Goal: Check status: Check status

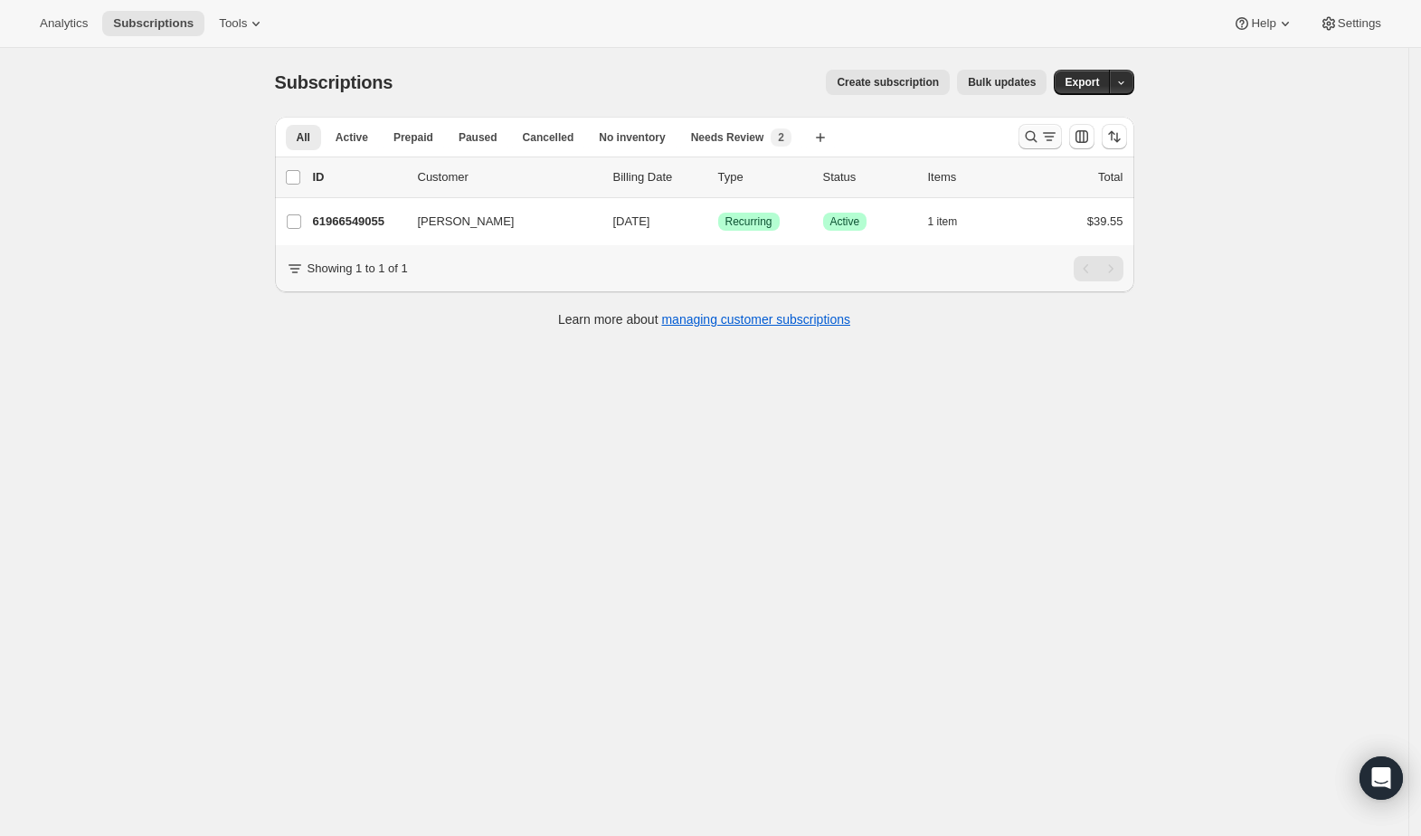
click at [1032, 136] on icon "Search and filter results" at bounding box center [1031, 137] width 18 height 18
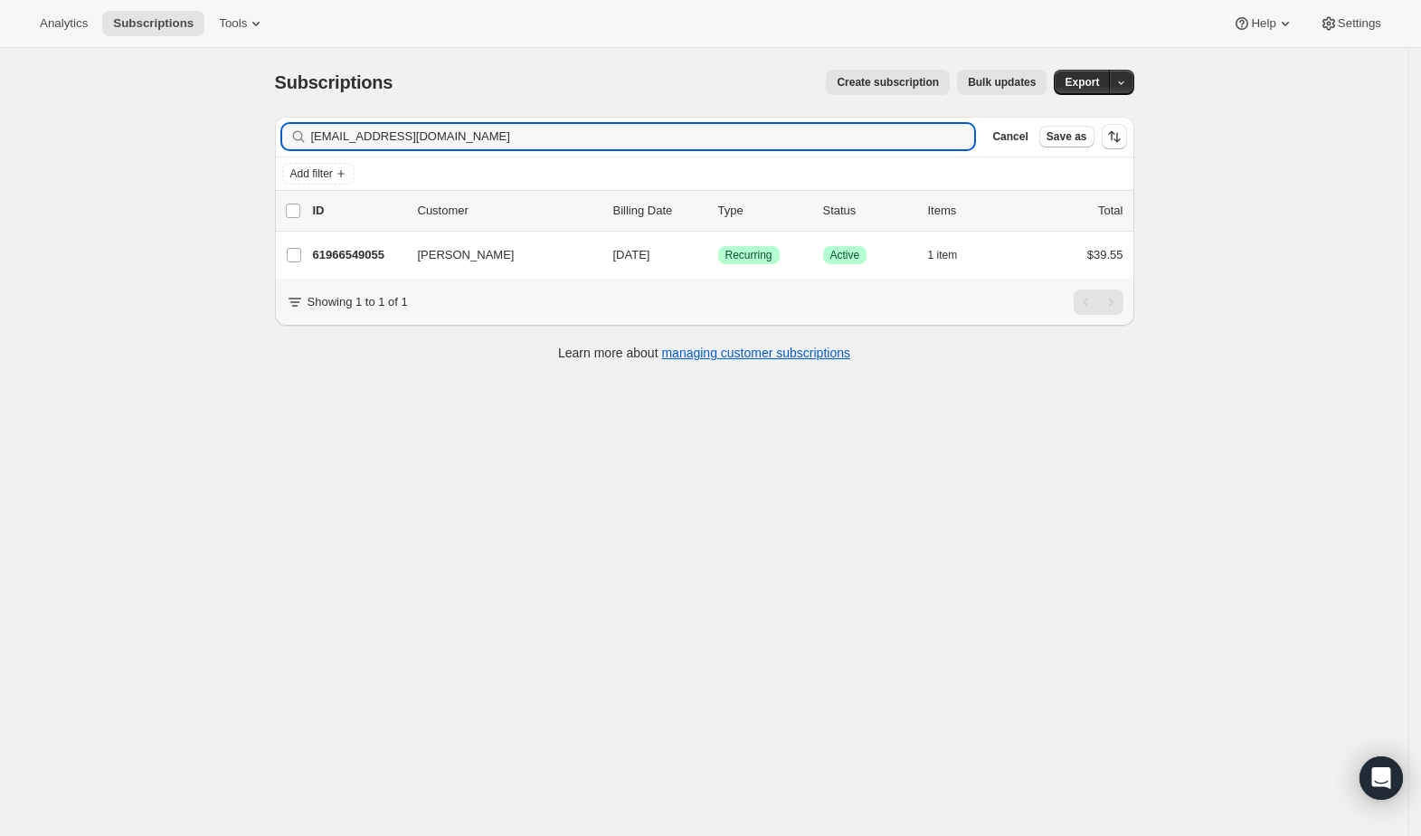
drag, startPoint x: 447, startPoint y: 136, endPoint x: 264, endPoint y: 138, distance: 182.8
click at [264, 138] on div "Subscriptions. This page is ready Subscriptions Create subscription Bulk update…" at bounding box center [704, 214] width 903 height 332
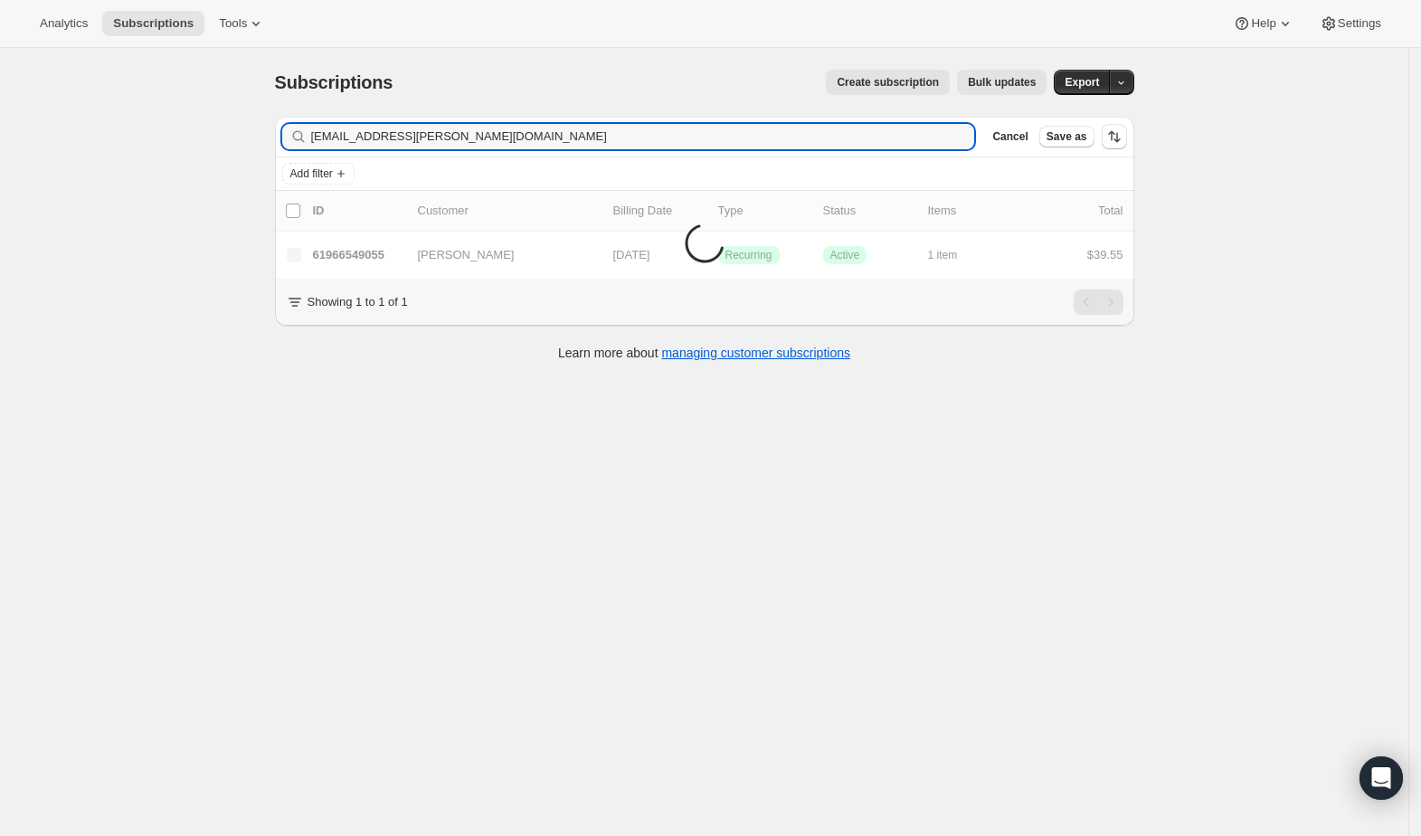
type input "[EMAIL_ADDRESS][PERSON_NAME][DOMAIN_NAME]"
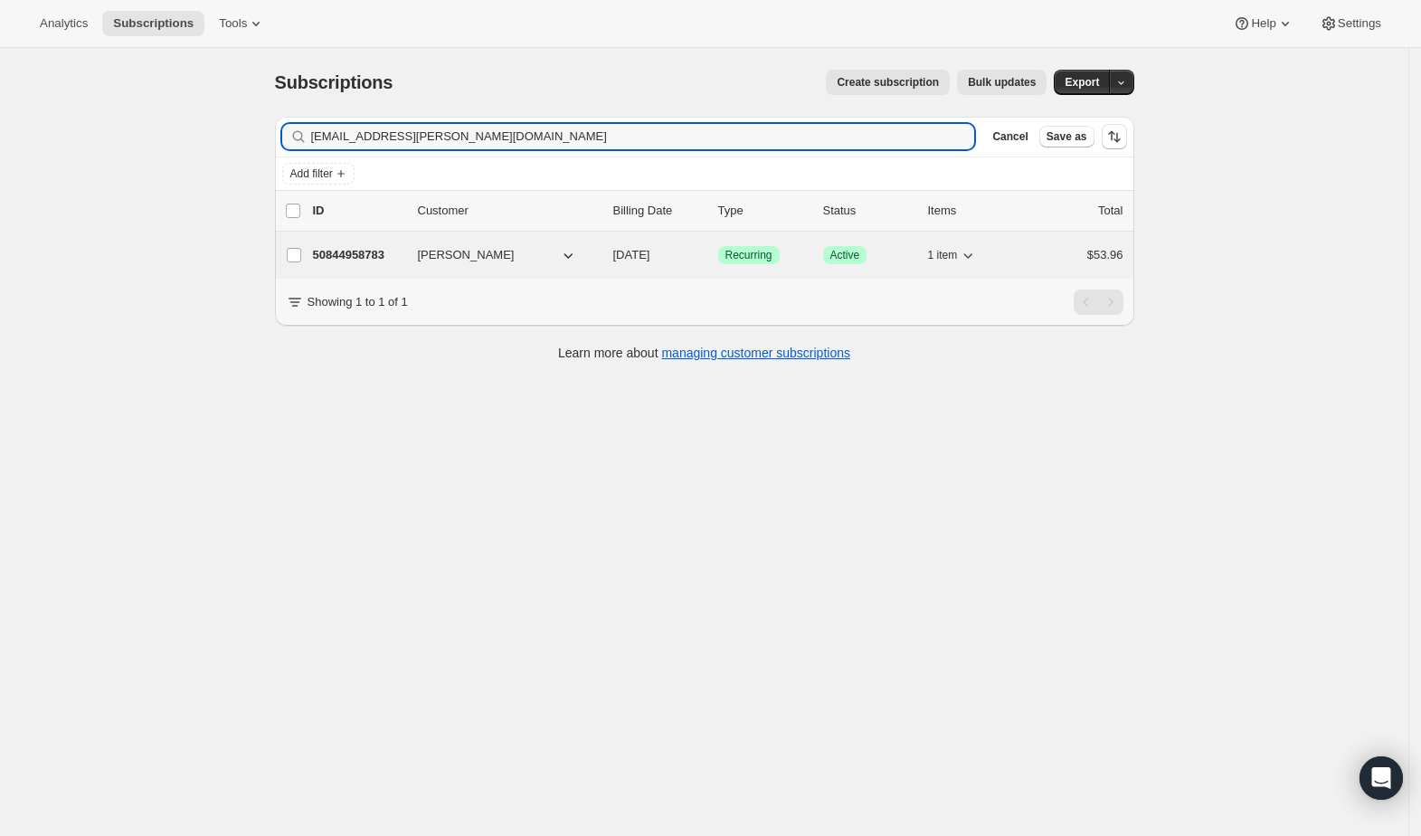
click at [413, 255] on div "50844958783 Kacey Muller 10/16/2025 Success Recurring Success Active 1 item $53…" at bounding box center [718, 254] width 811 height 25
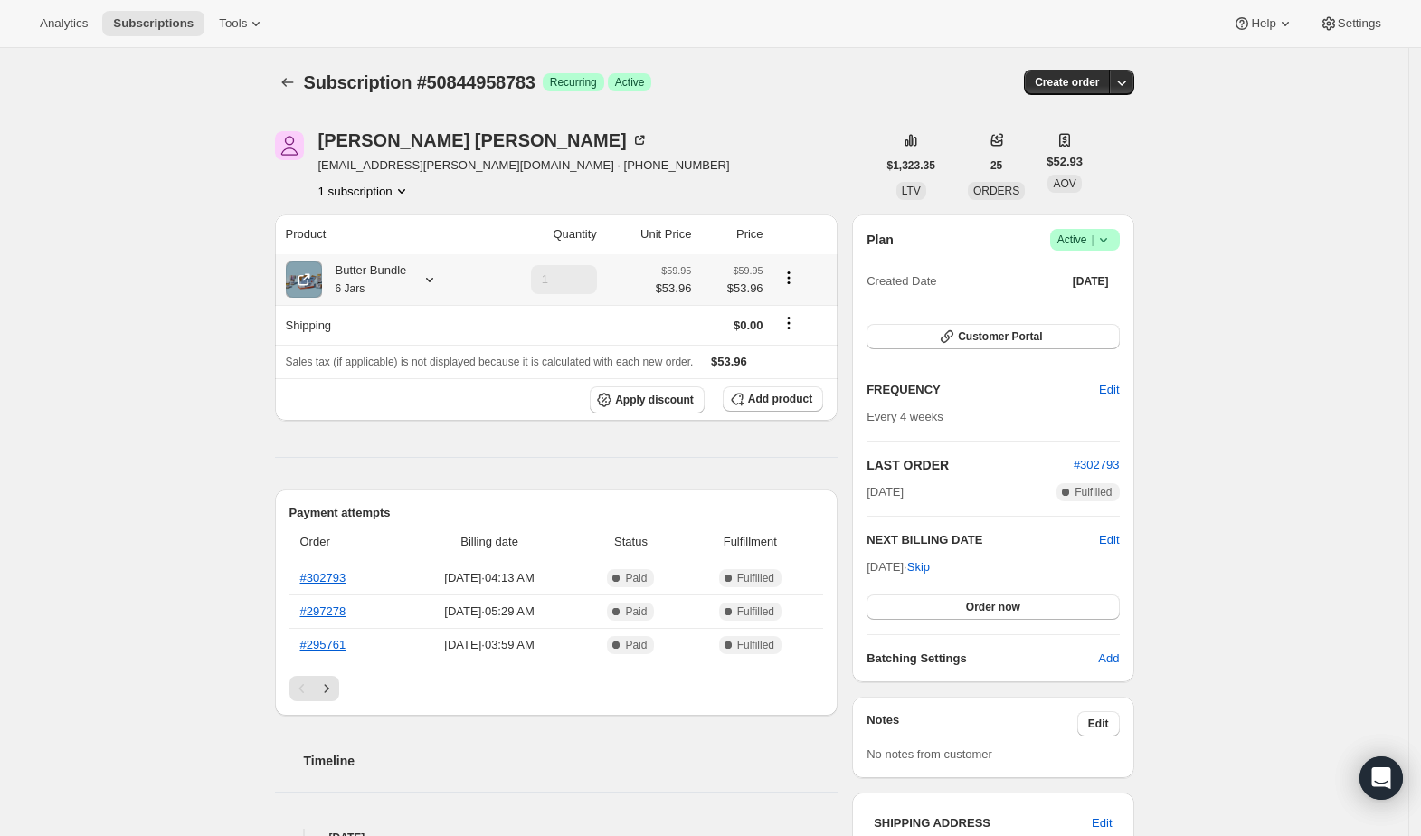
click at [447, 273] on div "Butter Bundle 6 Jars" at bounding box center [383, 279] width 194 height 36
click at [438, 275] on icon at bounding box center [430, 280] width 18 height 18
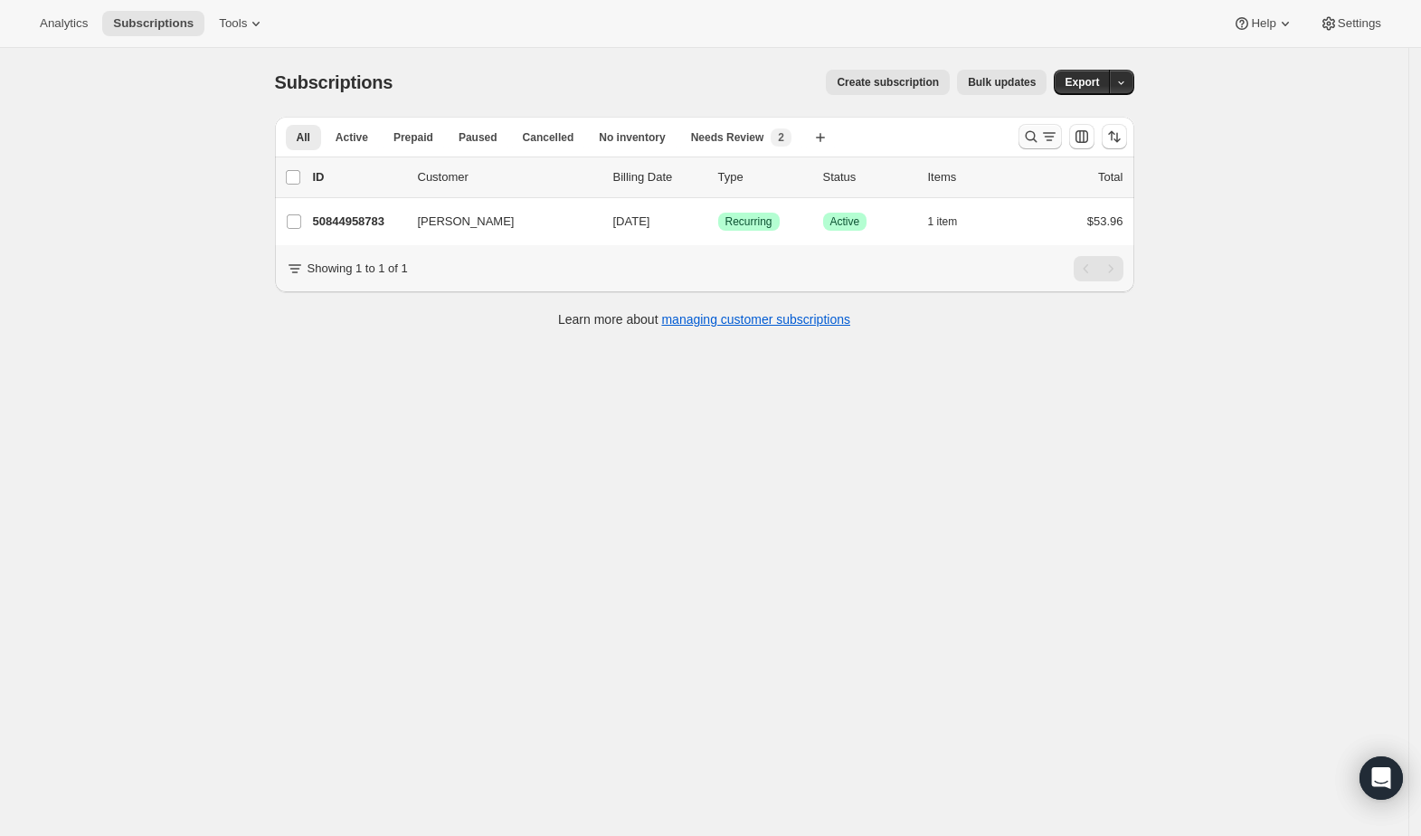
click at [1036, 136] on icon "Search and filter results" at bounding box center [1031, 137] width 18 height 18
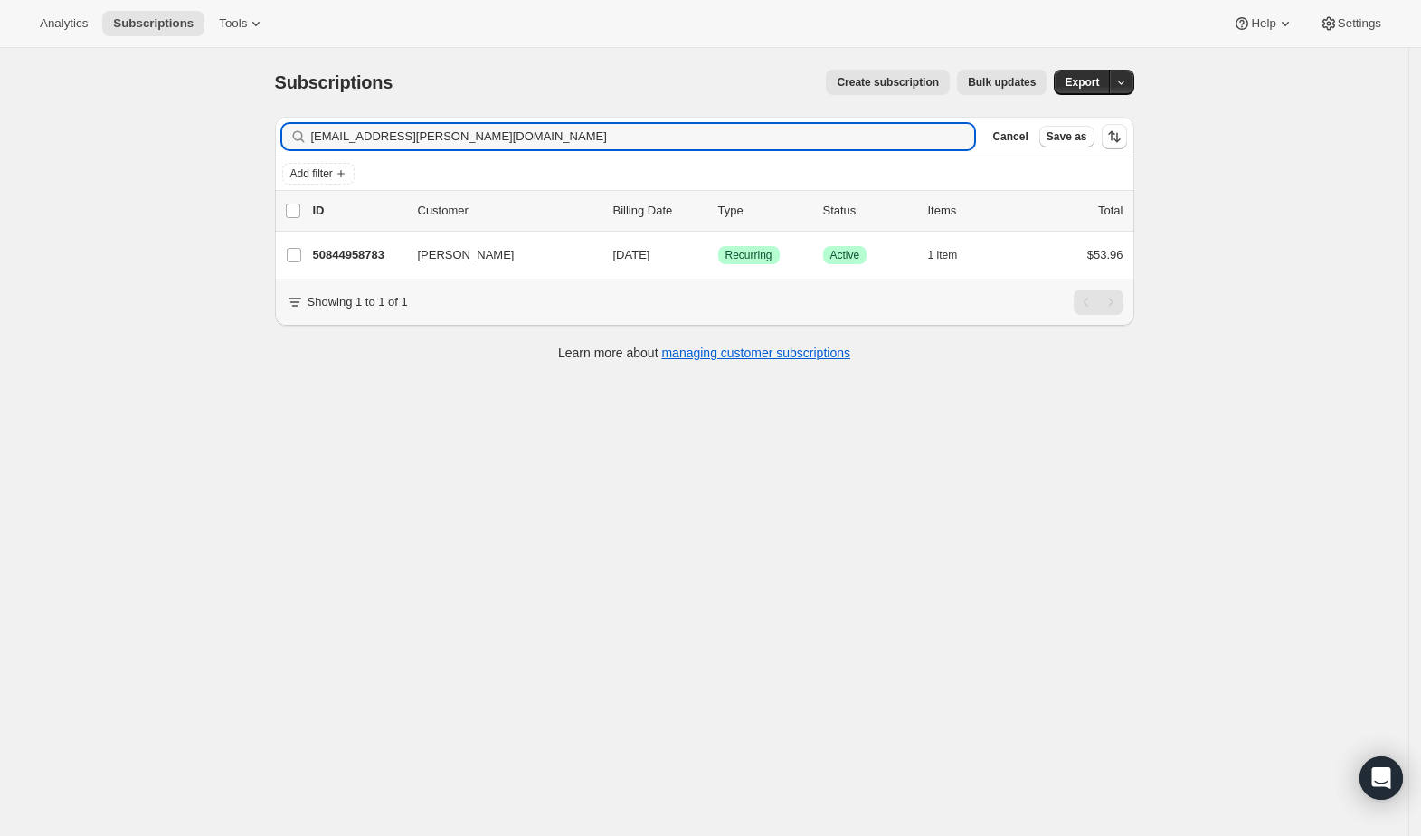
drag, startPoint x: 556, startPoint y: 139, endPoint x: 154, endPoint y: 141, distance: 401.7
click at [156, 141] on div "Subscriptions. This page is ready Subscriptions Create subscription Bulk update…" at bounding box center [704, 466] width 1409 height 836
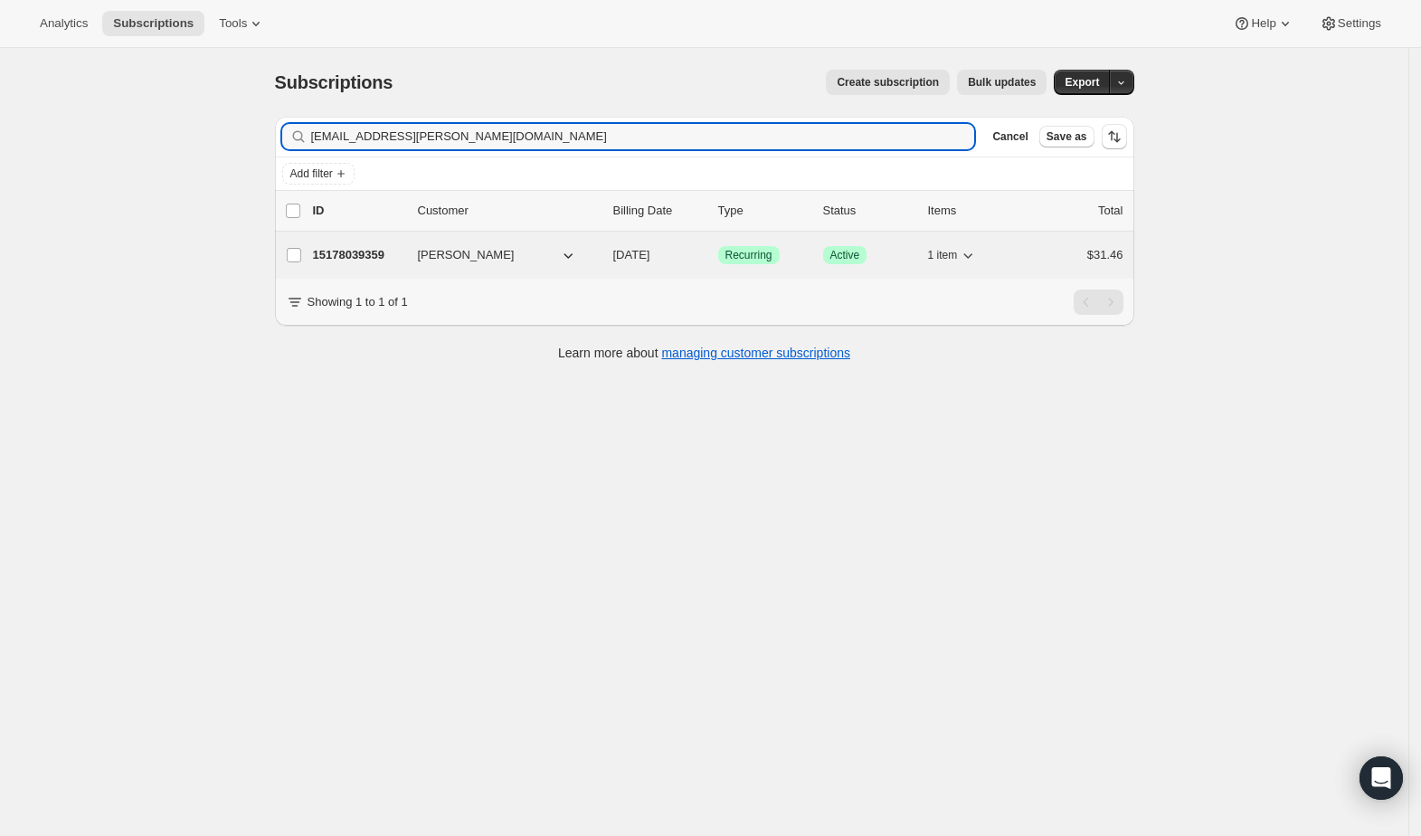
type input "[EMAIL_ADDRESS][PERSON_NAME][DOMAIN_NAME]"
click at [527, 252] on button "[PERSON_NAME]" at bounding box center [497, 255] width 181 height 29
